Goal: Task Accomplishment & Management: Complete application form

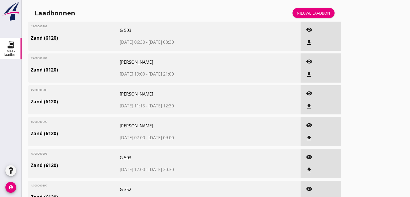
click at [302, 14] on div "Nieuwe laadbon" at bounding box center [313, 13] width 33 height 6
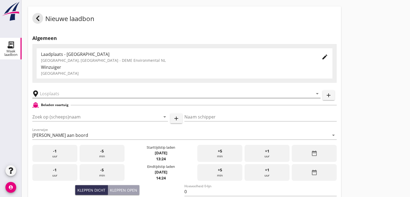
click at [57, 94] on input "text" at bounding box center [172, 93] width 265 height 9
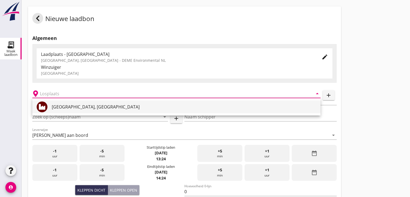
click at [55, 106] on div "[GEOGRAPHIC_DATA], [GEOGRAPHIC_DATA]" at bounding box center [184, 106] width 264 height 6
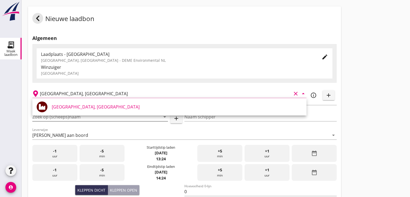
type input "[GEOGRAPHIC_DATA], [GEOGRAPHIC_DATA]"
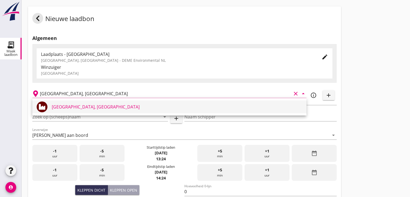
click at [90, 105] on div "[GEOGRAPHIC_DATA], [GEOGRAPHIC_DATA]" at bounding box center [177, 106] width 250 height 6
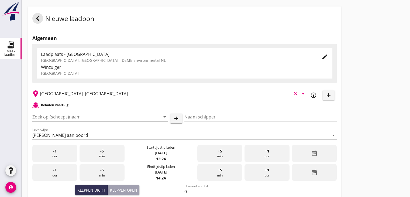
click at [79, 118] on input "Zoek op (scheeps)naam" at bounding box center [92, 116] width 120 height 9
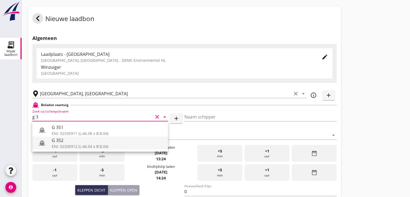
click at [85, 140] on div "G 352" at bounding box center [108, 140] width 112 height 6
type input "G 352"
type input "[PERSON_NAME]"
type input "363"
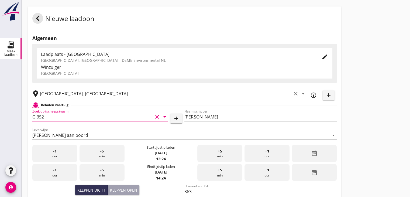
type input "G 352"
click at [303, 152] on div "date_range" at bounding box center [314, 153] width 45 height 17
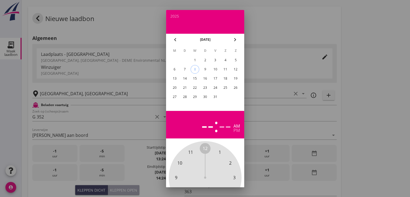
click at [186, 70] on div "7" at bounding box center [184, 69] width 9 height 9
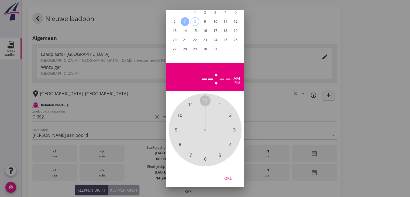
scroll to position [52, 0]
click at [175, 126] on span "9" at bounding box center [176, 129] width 2 height 6
click at [204, 155] on span "30" at bounding box center [205, 158] width 5 height 6
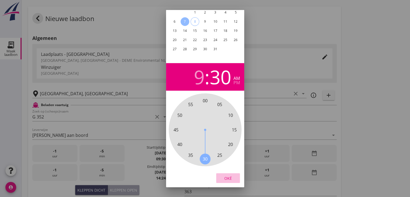
click at [231, 175] on div "Oké" at bounding box center [227, 178] width 15 height 6
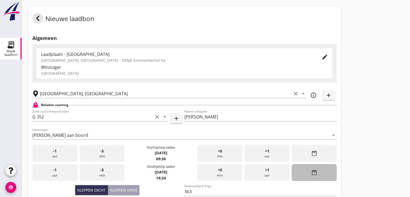
click at [312, 175] on icon "date_range" at bounding box center [314, 172] width 6 height 6
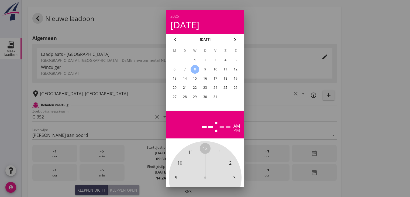
click at [188, 66] on td "7" at bounding box center [185, 69] width 10 height 9
click at [205, 148] on span "12" at bounding box center [205, 148] width 5 height 6
click at [205, 149] on span "00" at bounding box center [205, 148] width 5 height 6
click at [234, 131] on div "pm" at bounding box center [236, 130] width 6 height 4
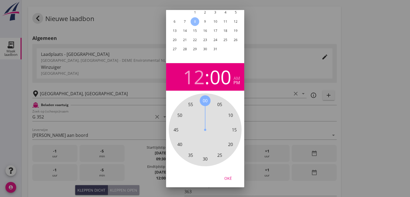
click at [231, 175] on div "Oké" at bounding box center [227, 178] width 15 height 6
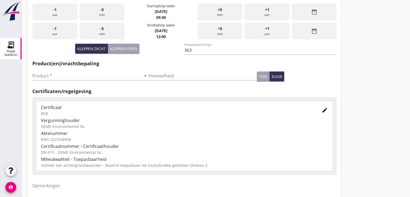
scroll to position [162, 0]
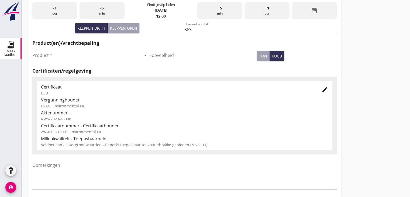
click at [83, 55] on input "Product *" at bounding box center [86, 55] width 109 height 9
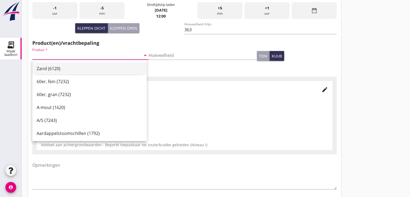
click at [54, 68] on div "Zand (6120)" at bounding box center [90, 68] width 106 height 6
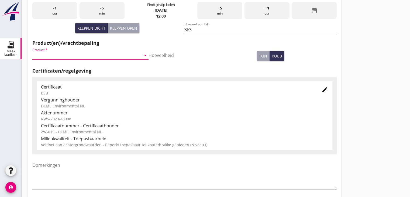
type input "Zand (6120)"
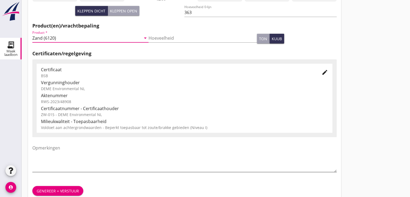
scroll to position [189, 0]
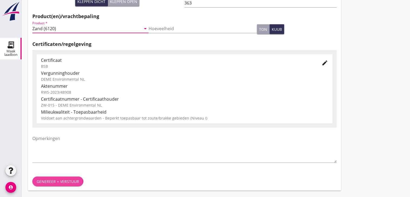
click at [52, 181] on div "Genereer + verstuur" at bounding box center [58, 181] width 42 height 6
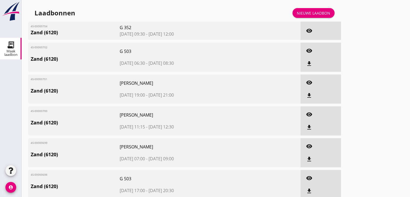
click at [296, 13] on link "Nieuwe laadbon" at bounding box center [313, 13] width 42 height 10
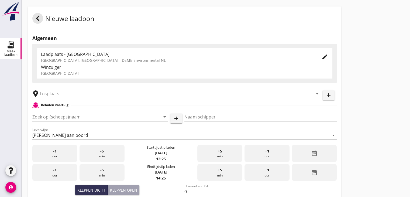
click at [66, 92] on input "text" at bounding box center [172, 93] width 265 height 9
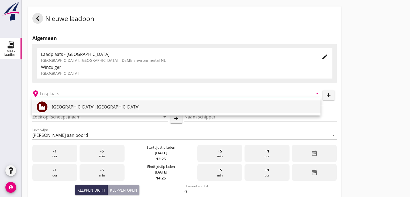
click at [70, 104] on div "[GEOGRAPHIC_DATA], [GEOGRAPHIC_DATA]" at bounding box center [184, 106] width 264 height 6
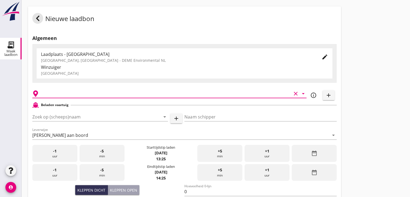
type input "[GEOGRAPHIC_DATA], [GEOGRAPHIC_DATA]"
click at [69, 113] on input "Zoek op (scheeps)naam" at bounding box center [92, 116] width 120 height 9
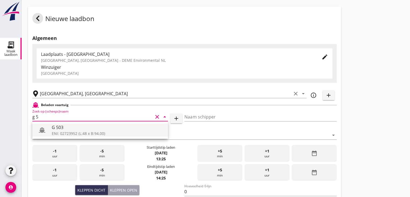
click at [63, 126] on div "G 503" at bounding box center [108, 127] width 112 height 6
type input "G 503"
type input "[PERSON_NAME]"
type input "517"
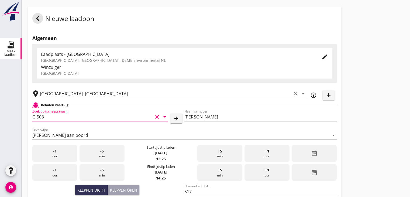
type input "G 503"
click at [315, 151] on icon "date_range" at bounding box center [314, 153] width 6 height 6
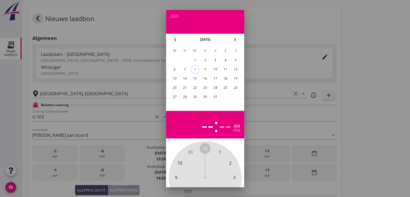
click at [186, 69] on div "7" at bounding box center [184, 69] width 9 height 9
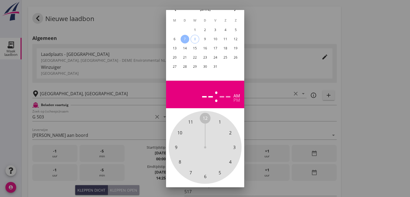
scroll to position [52, 0]
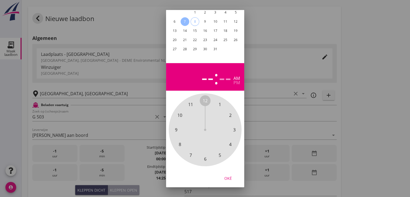
click at [219, 101] on span "1" at bounding box center [219, 104] width 2 height 6
click at [204, 155] on span "30" at bounding box center [205, 158] width 5 height 6
click at [236, 80] on div "pm" at bounding box center [236, 82] width 6 height 4
click at [230, 175] on div "Oké" at bounding box center [227, 178] width 15 height 6
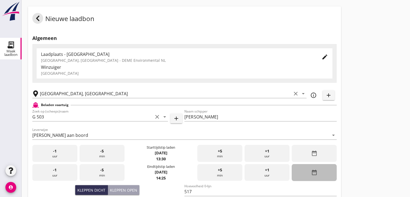
click at [321, 175] on div "date_range" at bounding box center [314, 172] width 45 height 17
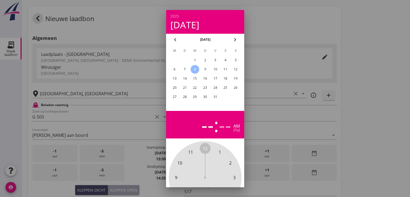
click at [184, 68] on div "7" at bounding box center [184, 69] width 9 height 9
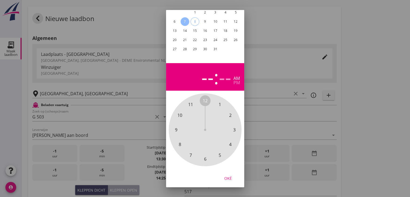
click at [234, 126] on span "3" at bounding box center [234, 129] width 2 height 6
click at [204, 155] on span "30" at bounding box center [205, 158] width 5 height 6
click at [235, 80] on div "pm" at bounding box center [236, 82] width 6 height 4
click at [226, 175] on div "Oké" at bounding box center [227, 178] width 15 height 6
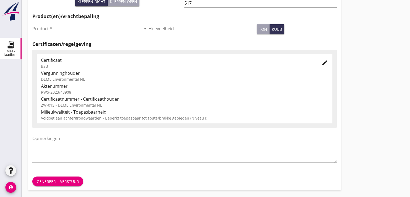
scroll to position [54, 0]
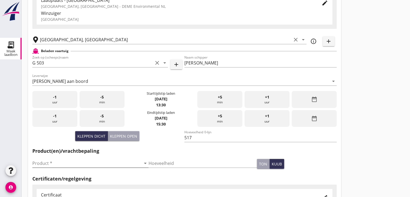
click at [78, 166] on input "Product *" at bounding box center [86, 163] width 109 height 9
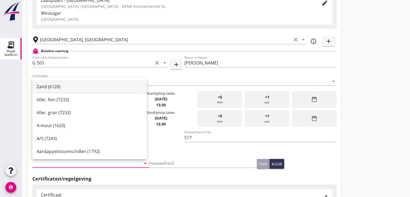
click at [71, 88] on div "Zand (6120)" at bounding box center [90, 86] width 106 height 6
type input "Zand (6120)"
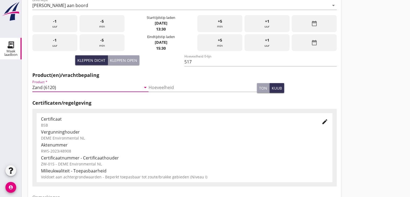
scroll to position [189, 0]
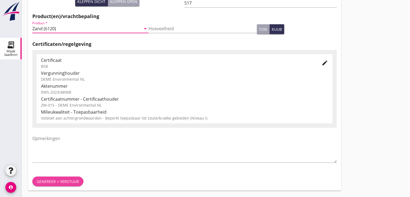
click at [49, 181] on div "Genereer + verstuur" at bounding box center [58, 181] width 42 height 6
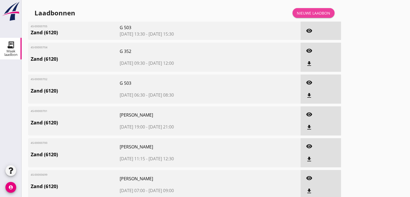
click at [315, 12] on div "Nieuwe laadbon" at bounding box center [313, 13] width 33 height 6
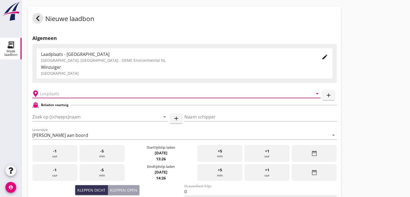
click at [56, 97] on input "text" at bounding box center [172, 93] width 265 height 9
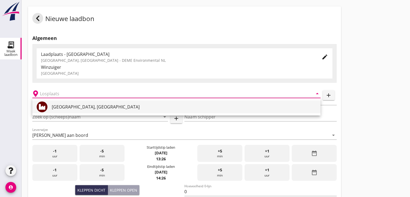
click at [60, 109] on div "[GEOGRAPHIC_DATA], [GEOGRAPHIC_DATA]" at bounding box center [184, 106] width 264 height 6
type input "[GEOGRAPHIC_DATA], [GEOGRAPHIC_DATA]"
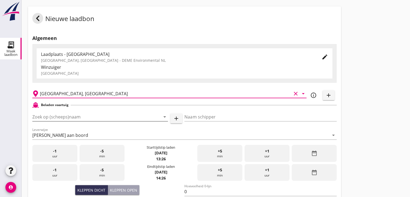
click at [63, 113] on input "Zoek op (scheeps)naam" at bounding box center [92, 116] width 120 height 9
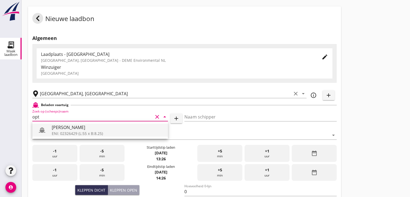
click at [64, 133] on div "ENI: 02326429 (L:55 x B:8.25)" at bounding box center [108, 133] width 112 height 6
type input "[PERSON_NAME]"
type input "442"
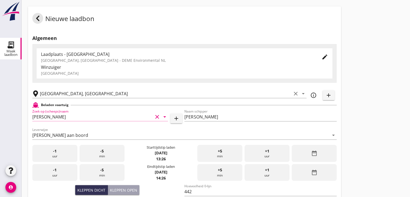
type input "[PERSON_NAME]"
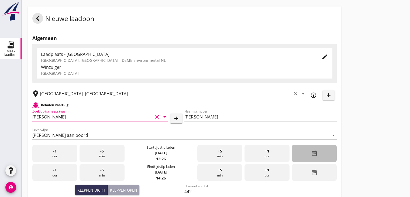
click at [310, 145] on div "date_range" at bounding box center [314, 153] width 45 height 17
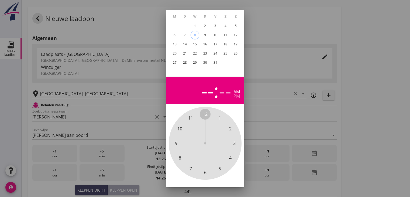
scroll to position [25, 0]
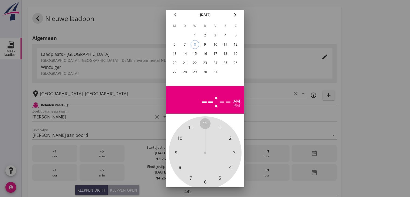
click at [185, 44] on div "7" at bounding box center [184, 44] width 9 height 9
click at [181, 136] on span "10" at bounding box center [179, 138] width 5 height 6
click at [176, 151] on span "45" at bounding box center [176, 152] width 5 height 6
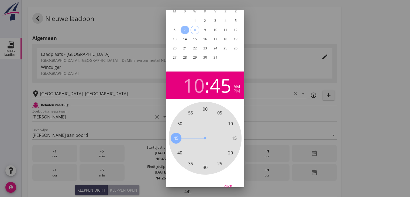
scroll to position [52, 0]
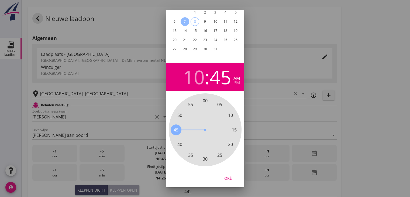
click at [230, 175] on div "Oké" at bounding box center [227, 178] width 15 height 6
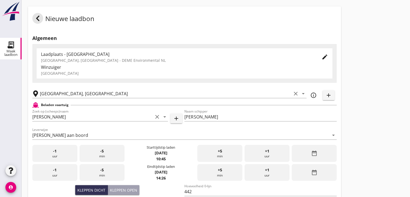
click at [312, 169] on icon "date_range" at bounding box center [314, 172] width 6 height 6
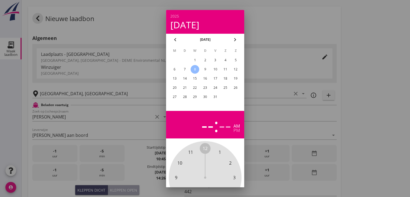
click at [183, 68] on div "7" at bounding box center [184, 69] width 9 height 9
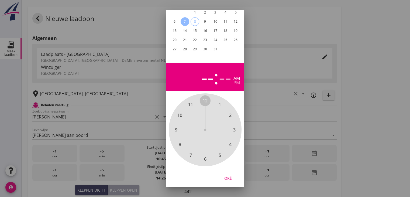
click at [205, 97] on span "12" at bounding box center [205, 100] width 5 height 6
click at [177, 126] on span "45" at bounding box center [176, 129] width 5 height 6
click at [236, 80] on div "pm" at bounding box center [236, 82] width 6 height 4
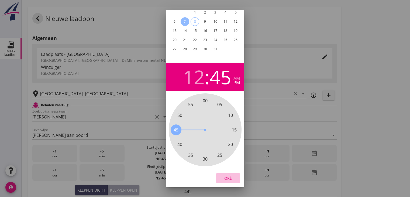
click at [231, 175] on div "Oké" at bounding box center [227, 178] width 15 height 6
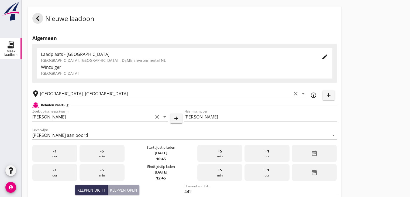
click at [350, 106] on div "Nieuwe laadbon Algemeen Laadplaats - [GEOGRAPHIC_DATA] [GEOGRAPHIC_DATA], [GEOG…" at bounding box center [216, 192] width 388 height 385
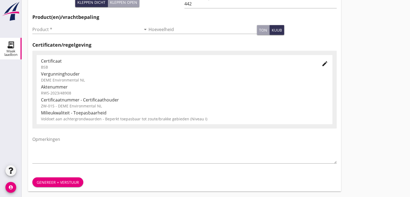
scroll to position [189, 0]
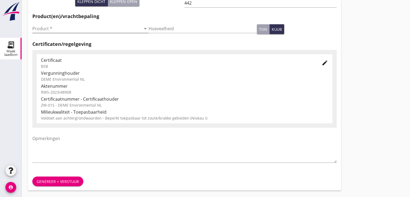
click at [101, 31] on input "Product *" at bounding box center [86, 28] width 109 height 9
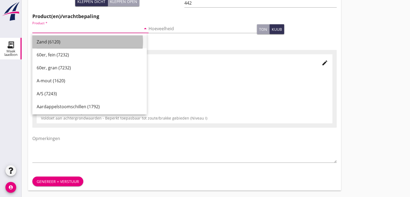
click at [88, 36] on div "Zand (6120)" at bounding box center [90, 41] width 106 height 13
type input "Zand (6120)"
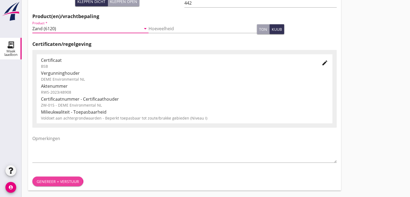
click at [53, 181] on div "Genereer + verstuur" at bounding box center [58, 181] width 42 height 6
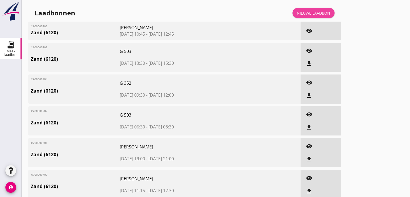
click at [315, 11] on div "Nieuwe laadbon" at bounding box center [313, 13] width 33 height 6
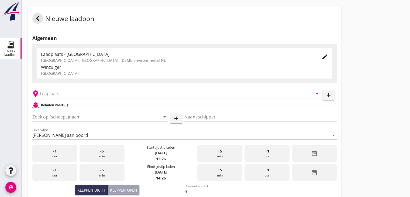
click at [66, 96] on input "text" at bounding box center [172, 93] width 265 height 9
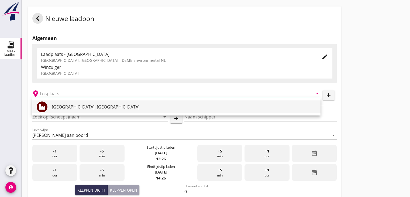
click at [60, 110] on div "[GEOGRAPHIC_DATA], [GEOGRAPHIC_DATA]" at bounding box center [184, 106] width 264 height 13
type input "[GEOGRAPHIC_DATA], [GEOGRAPHIC_DATA]"
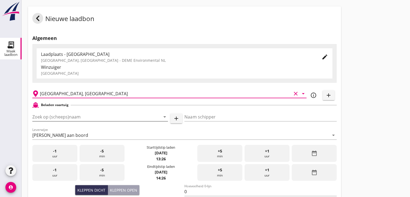
click at [60, 115] on input "Zoek op (scheeps)naam" at bounding box center [92, 116] width 120 height 9
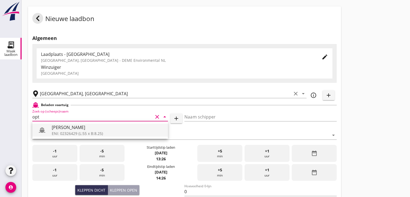
click at [56, 133] on div "ENI: 02326429 (L:55 x B:8.25)" at bounding box center [108, 133] width 112 height 6
type input "[PERSON_NAME]"
type input "442"
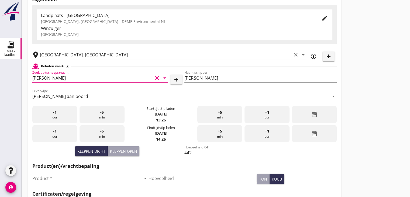
scroll to position [81, 0]
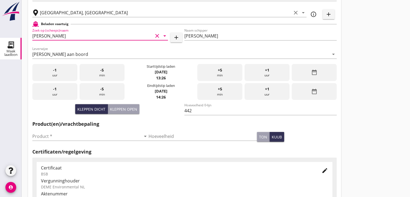
type input "[PERSON_NAME]"
click at [315, 74] on icon "date_range" at bounding box center [314, 72] width 6 height 6
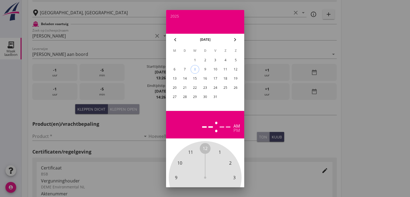
click at [182, 68] on div "7" at bounding box center [184, 69] width 9 height 9
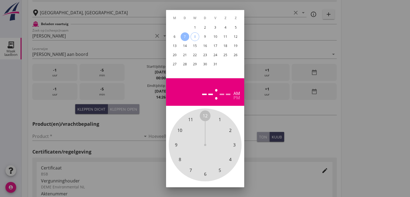
scroll to position [52, 0]
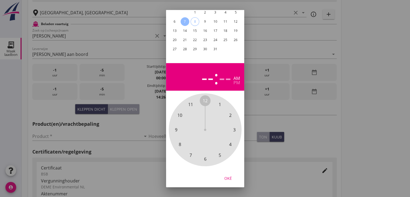
click at [235, 126] on span "3" at bounding box center [234, 129] width 2 height 6
click at [205, 155] on span "30" at bounding box center [205, 158] width 5 height 6
click at [235, 80] on div "pm" at bounding box center [236, 82] width 6 height 4
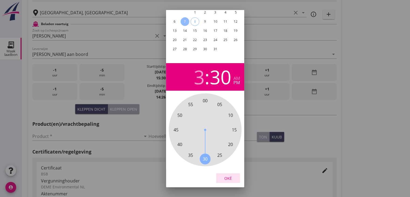
drag, startPoint x: 227, startPoint y: 172, endPoint x: 248, endPoint y: 150, distance: 30.5
click at [227, 175] on div "Oké" at bounding box center [227, 178] width 15 height 6
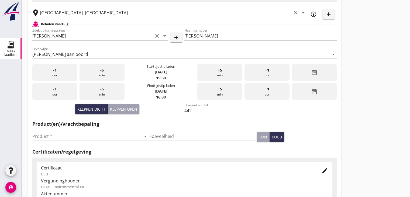
click at [310, 93] on div "date_range" at bounding box center [314, 91] width 45 height 17
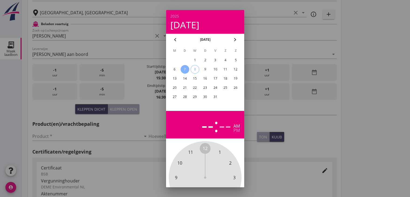
click at [186, 70] on div "7" at bounding box center [184, 69] width 9 height 9
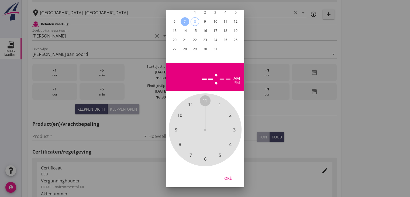
click at [190, 152] on span "7" at bounding box center [190, 154] width 2 height 6
click at [205, 155] on span "30" at bounding box center [205, 158] width 5 height 6
click at [234, 80] on div "pm" at bounding box center [236, 82] width 6 height 4
click at [229, 176] on button "Oké" at bounding box center [228, 178] width 24 height 10
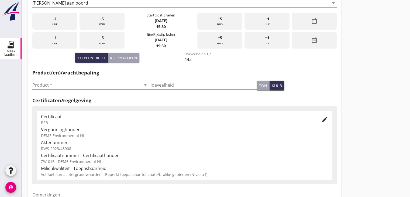
scroll to position [135, 0]
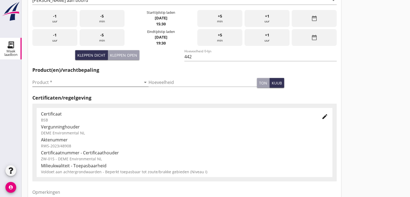
click at [89, 80] on input "Product *" at bounding box center [86, 82] width 109 height 9
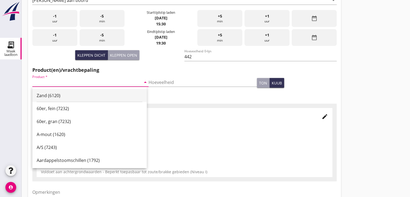
click at [79, 92] on div "Zand (6120)" at bounding box center [90, 95] width 106 height 13
type input "Zand (6120)"
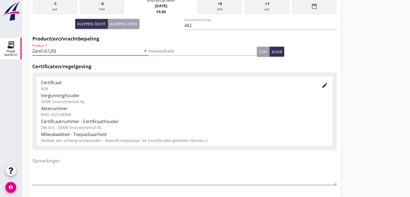
scroll to position [189, 0]
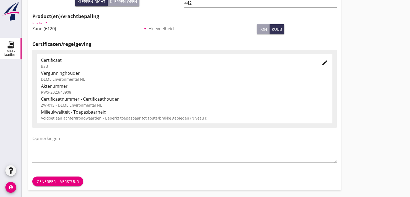
click at [57, 182] on div "Genereer + verstuur" at bounding box center [58, 181] width 42 height 6
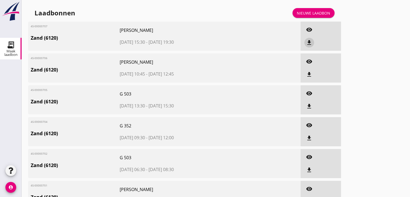
drag, startPoint x: 310, startPoint y: 41, endPoint x: 275, endPoint y: 20, distance: 40.2
click at [310, 41] on icon "file_download" at bounding box center [309, 42] width 6 height 6
drag, startPoint x: 308, startPoint y: 73, endPoint x: 330, endPoint y: 118, distance: 50.1
click at [308, 73] on icon "file_download" at bounding box center [309, 74] width 6 height 6
click at [305, 105] on div "file_download" at bounding box center [309, 106] width 10 height 6
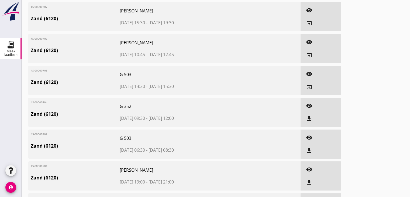
scroll to position [37, 0]
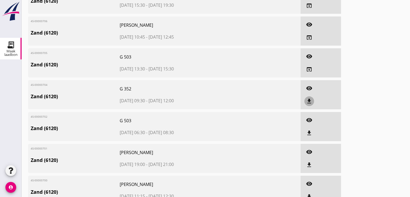
click at [308, 98] on icon "file_download" at bounding box center [309, 101] width 6 height 6
